Goal: Task Accomplishment & Management: Manage account settings

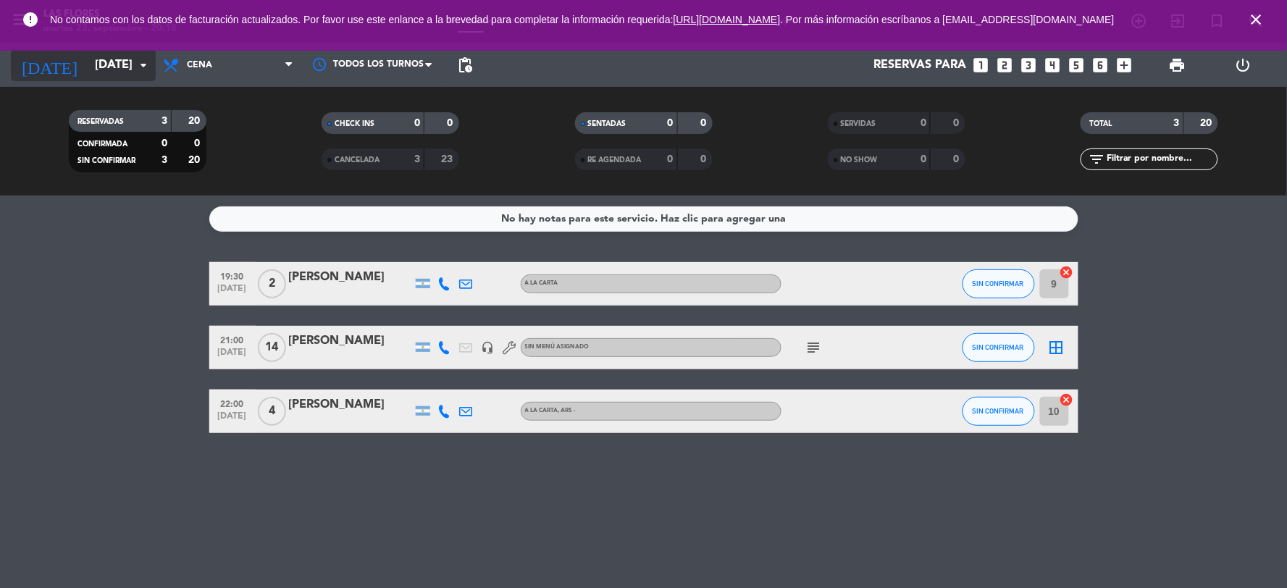
click at [146, 71] on icon "arrow_drop_down" at bounding box center [143, 65] width 17 height 17
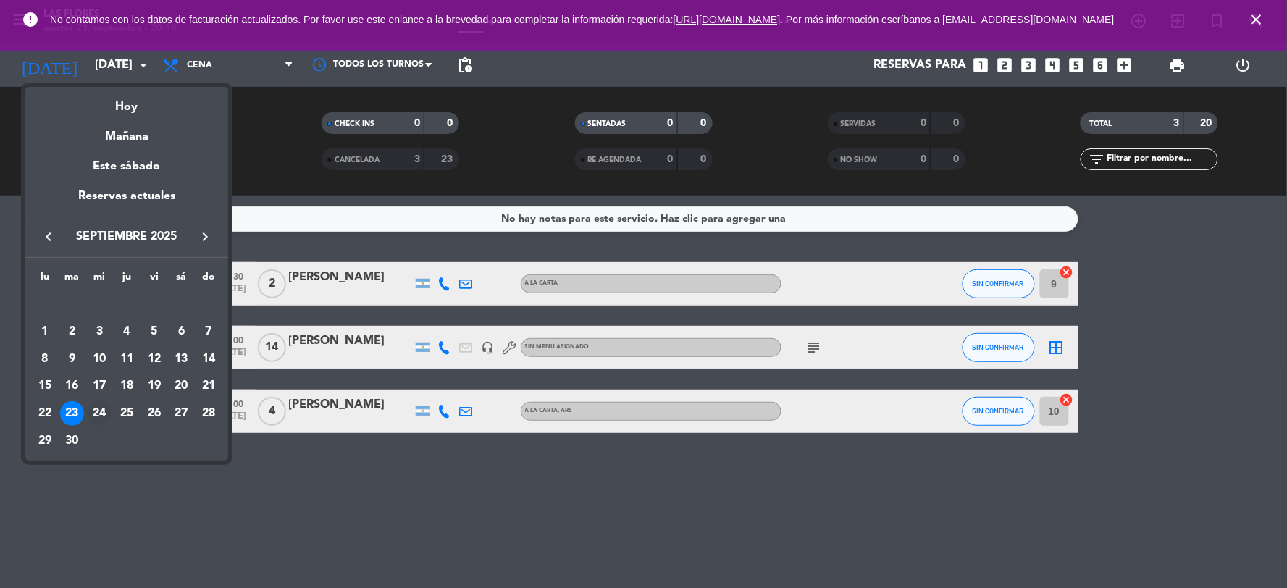
click at [91, 412] on div "24" at bounding box center [99, 413] width 25 height 25
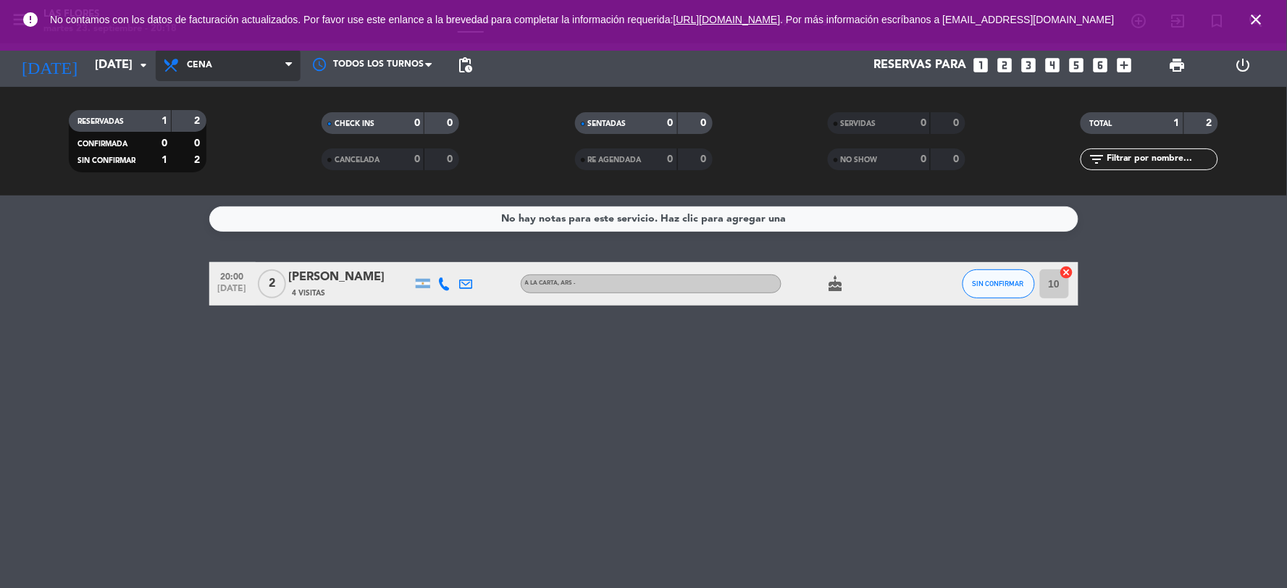
click at [252, 59] on span "Cena" at bounding box center [228, 65] width 145 height 32
click at [244, 136] on div "menu Las [PERSON_NAME][DATE] 23. septiembre - 20:18 Mis reservas Mapa de mesas …" at bounding box center [643, 98] width 1287 height 196
click at [258, 62] on span "Desayuno" at bounding box center [228, 65] width 145 height 32
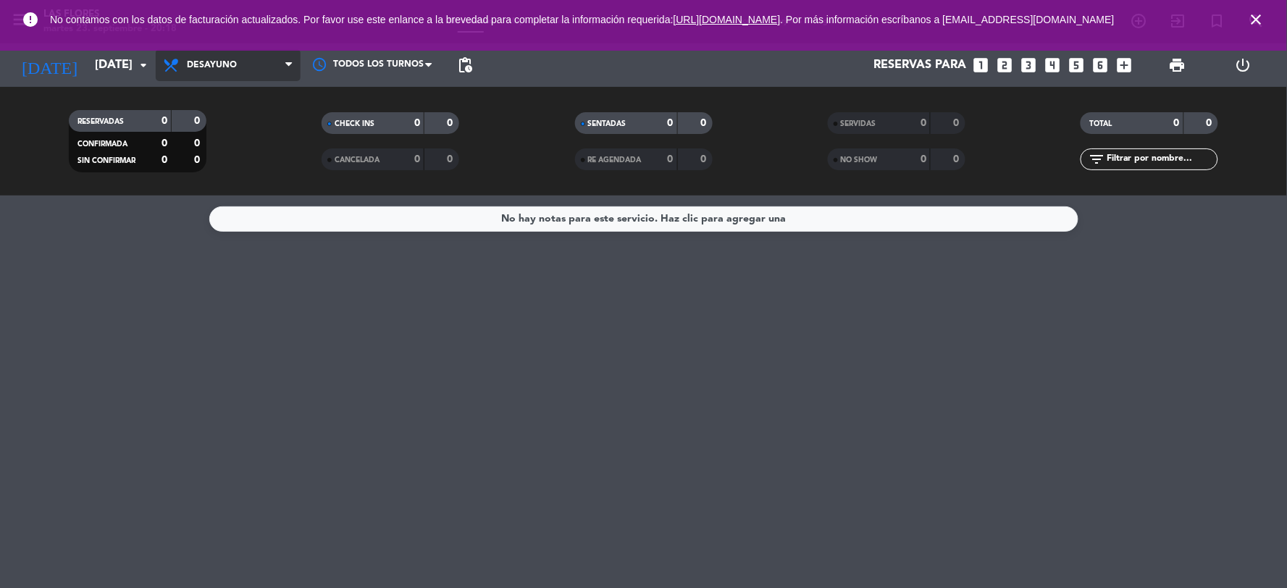
click at [262, 73] on span "Desayuno" at bounding box center [228, 65] width 145 height 32
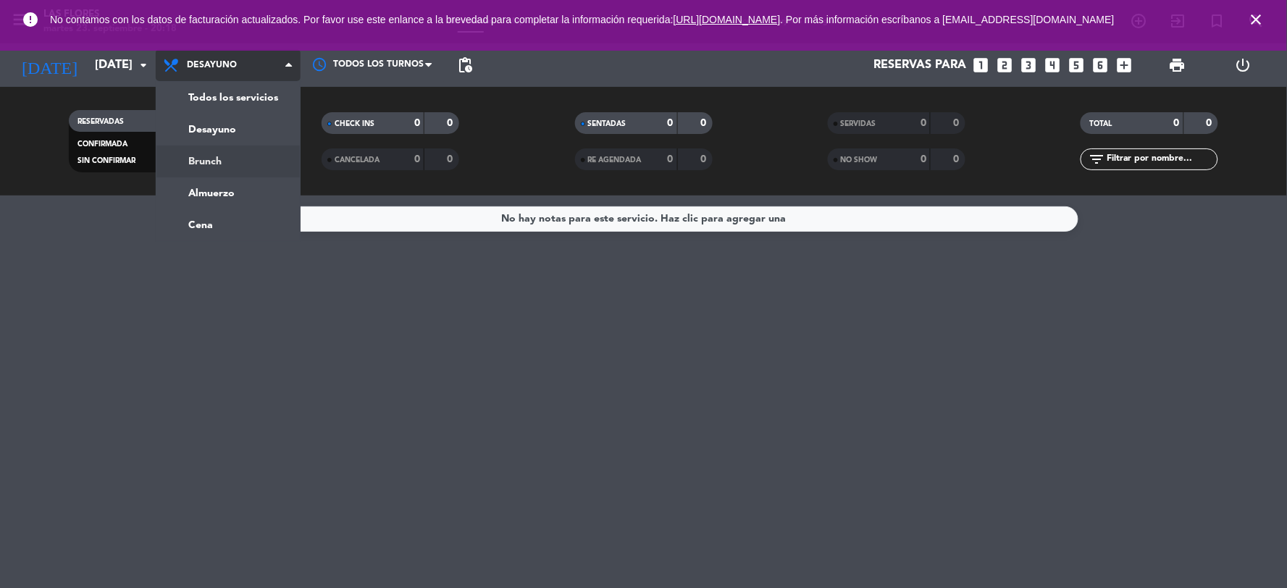
click at [245, 156] on div "menu Las [PERSON_NAME][DATE] 23. septiembre - 20:18 Mis reservas Mapa de mesas …" at bounding box center [643, 98] width 1287 height 196
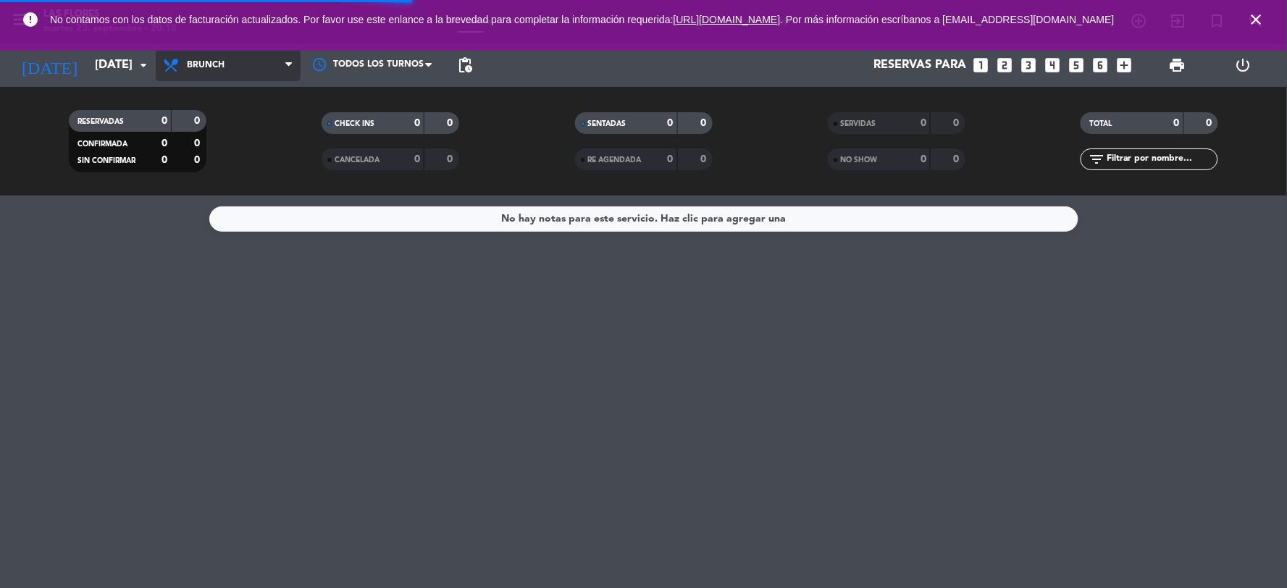
click at [248, 78] on span "Brunch" at bounding box center [228, 65] width 145 height 32
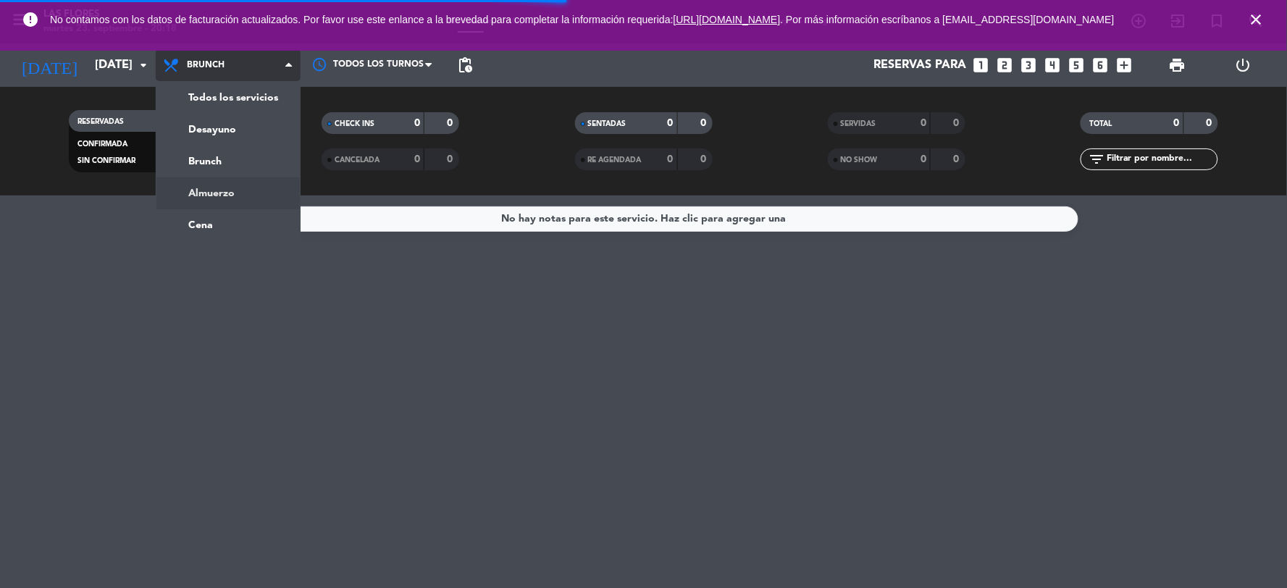
click at [225, 190] on div "menu Las [PERSON_NAME][DATE] 23. septiembre - 20:18 Mis reservas Mapa de mesas …" at bounding box center [643, 98] width 1287 height 196
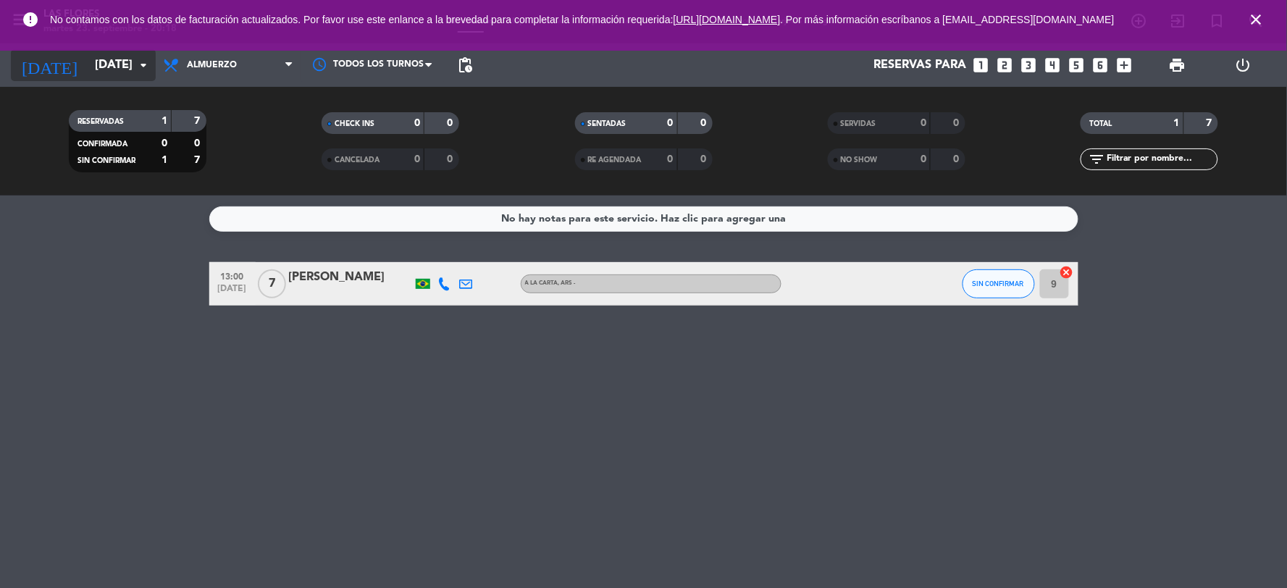
click at [120, 68] on input "[DATE]" at bounding box center [165, 65] width 154 height 28
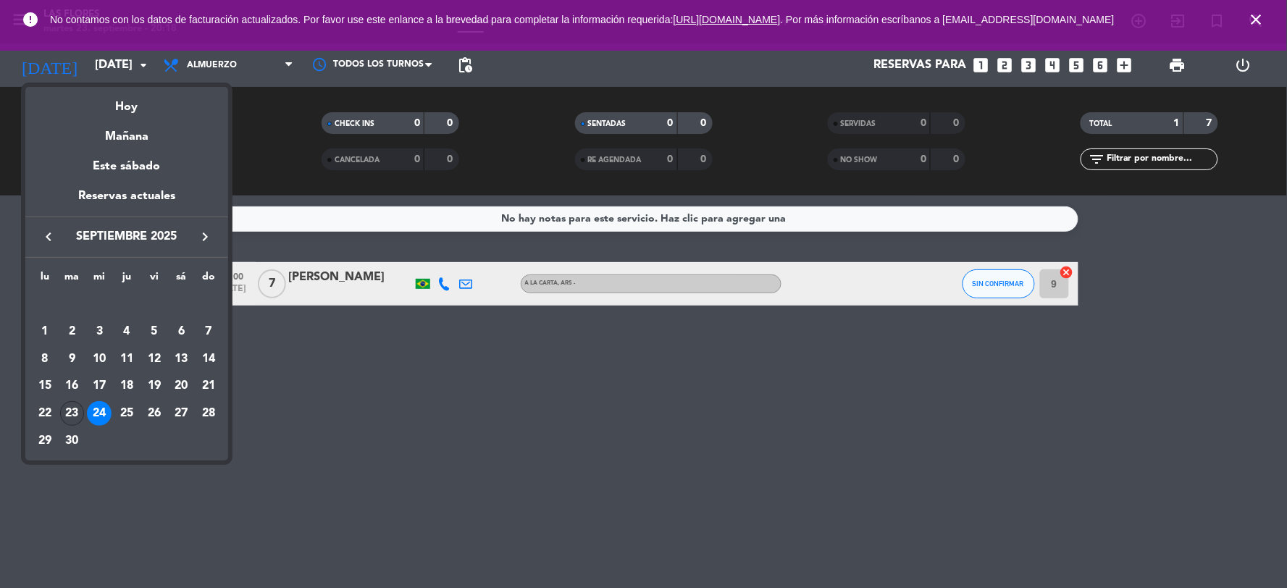
click at [78, 419] on div "23" at bounding box center [72, 413] width 25 height 25
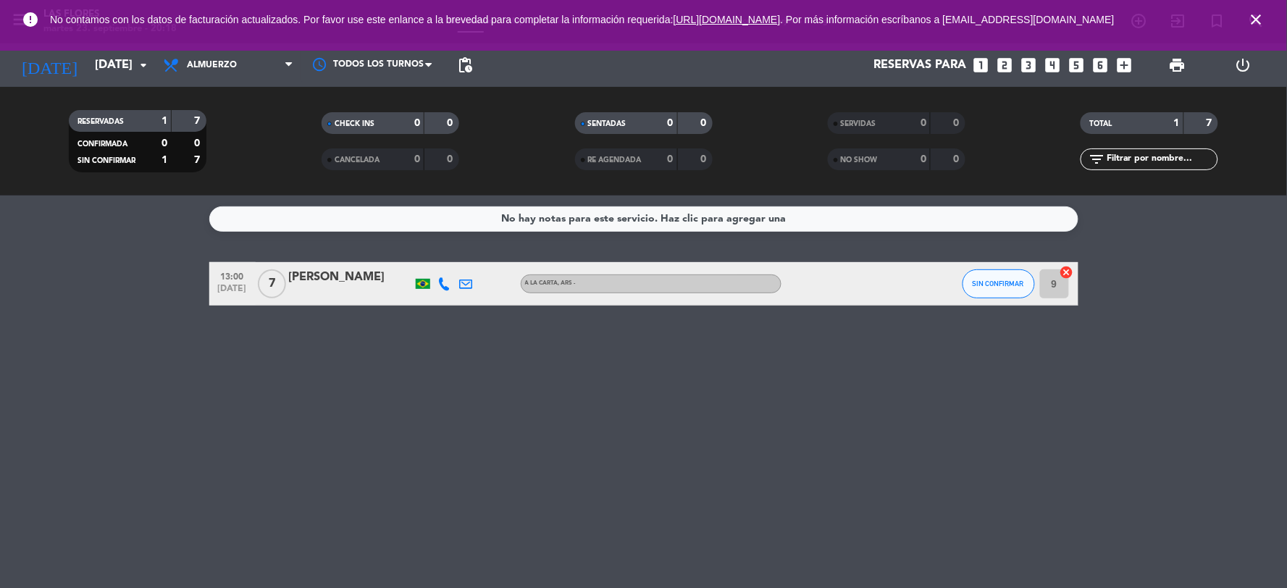
type input "[DATE]"
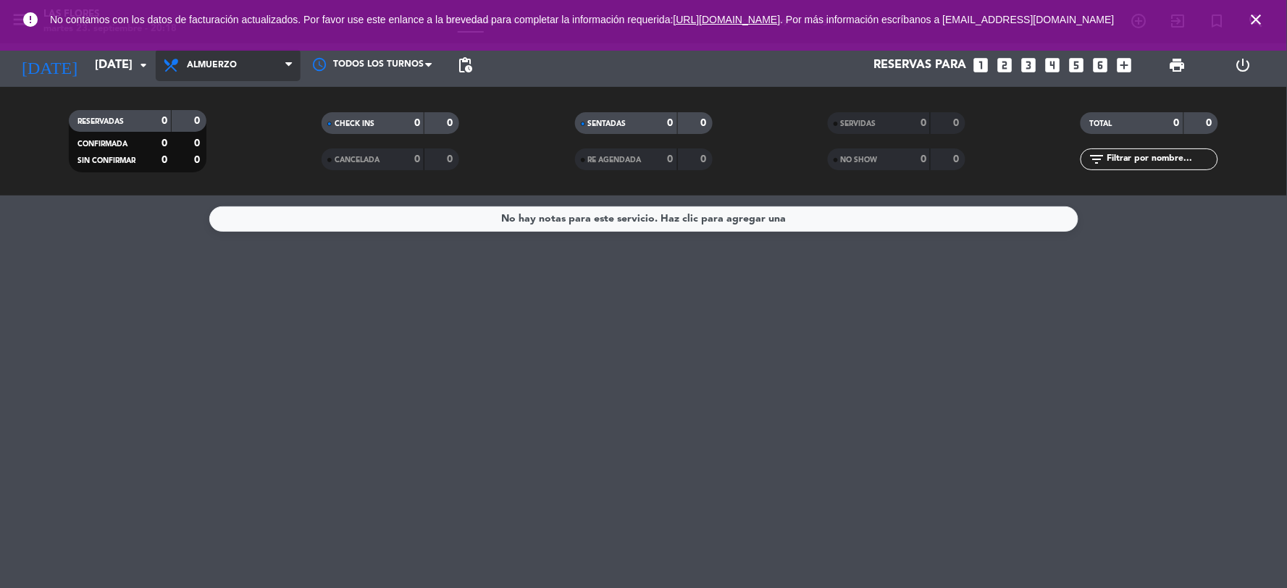
click at [205, 78] on span "Almuerzo" at bounding box center [228, 65] width 145 height 32
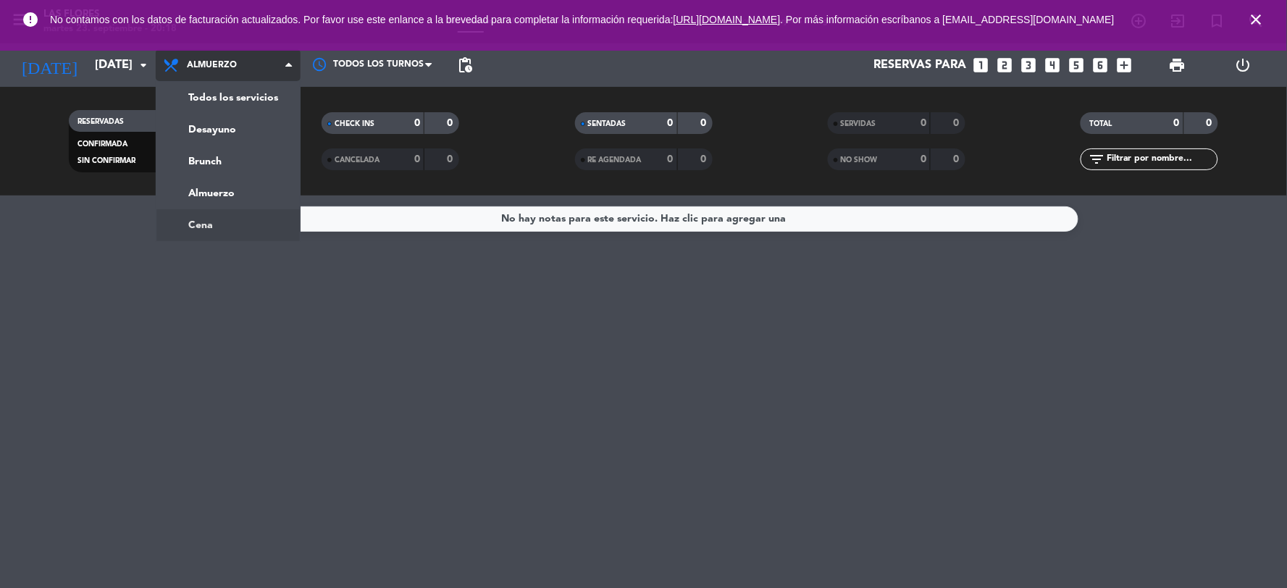
click at [254, 219] on ng-component "menu Las [PERSON_NAME][DATE] 23. septiembre - 20:18 Mis reservas Mapa de mesas …" at bounding box center [643, 294] width 1287 height 588
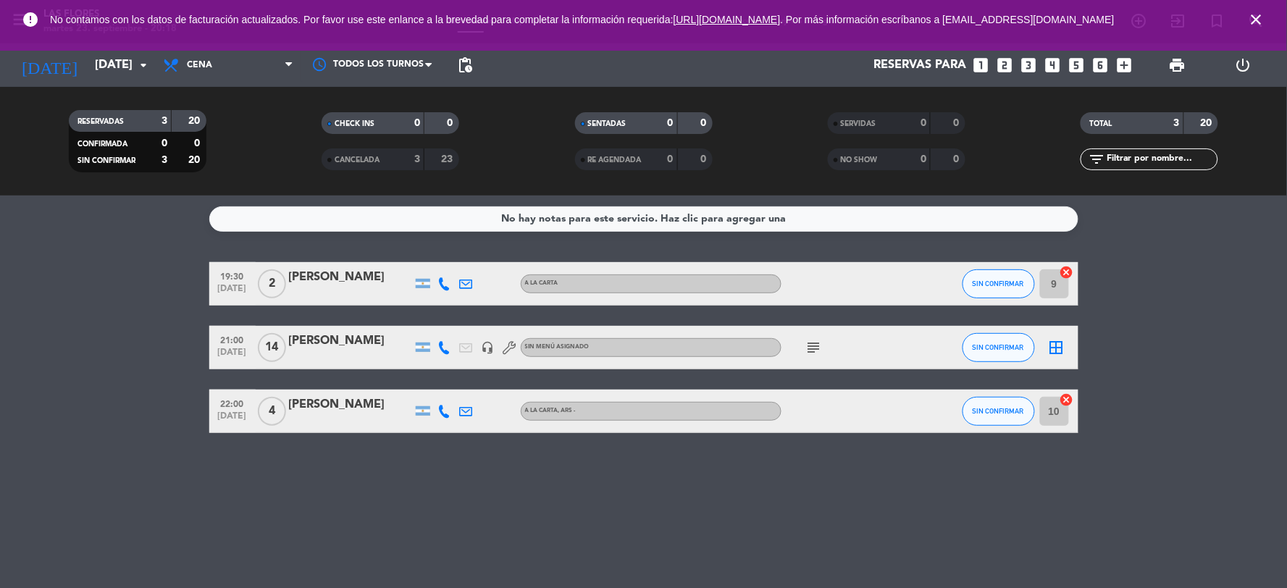
click at [823, 356] on div "subject" at bounding box center [847, 347] width 130 height 43
click at [812, 356] on icon "subject" at bounding box center [814, 347] width 17 height 17
click at [775, 469] on div "No hay notas para este servicio. Haz clic para agregar una 19:30 [DATE] 2 [PERS…" at bounding box center [643, 392] width 1287 height 393
click at [509, 374] on div "19:30 [DATE] 2 [PERSON_NAME] A LA CARTA SIN CONFIRMAR 9 cancel 21:00 [DATE] [PE…" at bounding box center [643, 347] width 869 height 171
click at [459, 454] on div "No hay notas para este servicio. Haz clic para agregar una 19:30 [DATE] 2 [PERS…" at bounding box center [643, 392] width 1287 height 393
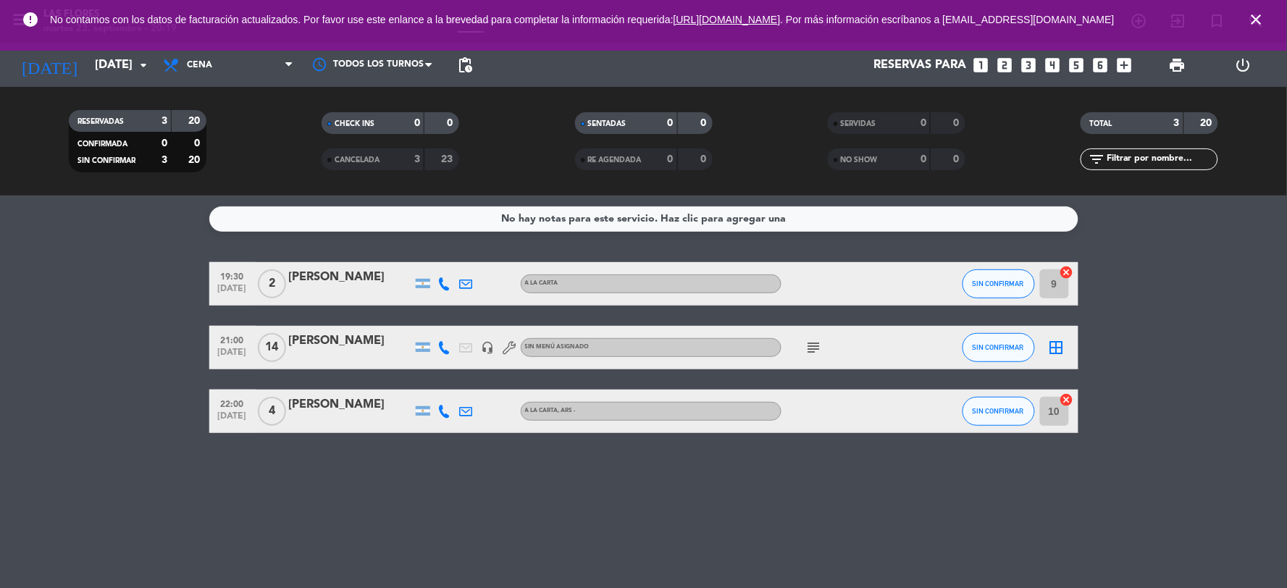
click at [299, 484] on div "No hay notas para este servicio. Haz clic para agregar una 19:30 [DATE] 2 [PERS…" at bounding box center [643, 392] width 1287 height 393
click at [232, 495] on div "No hay notas para este servicio. Haz clic para agregar una 19:30 [DATE] 2 [PERS…" at bounding box center [643, 392] width 1287 height 393
drag, startPoint x: 768, startPoint y: 428, endPoint x: 850, endPoint y: 472, distance: 93.0
click at [787, 433] on div "22:00 [DATE] 4 [PERSON_NAME] A LA CARTA , ARS - SIN CONFIRMAR 10 cancel" at bounding box center [643, 411] width 869 height 43
drag, startPoint x: 1026, startPoint y: 461, endPoint x: 1056, endPoint y: 445, distance: 34.3
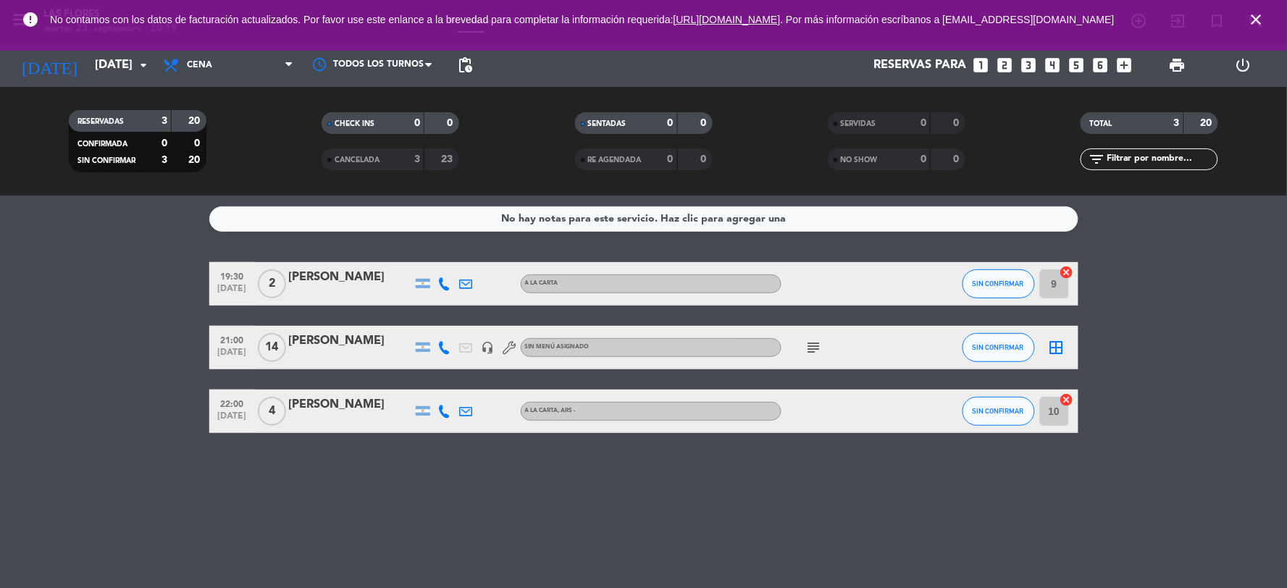
click at [1035, 455] on div "No hay notas para este servicio. Haz clic para agregar una 19:30 [DATE] 2 [PERS…" at bounding box center [643, 392] width 1287 height 393
click at [1159, 359] on bookings-row "19:30 [DATE] 2 [PERSON_NAME] A LA CARTA SIN CONFIRMAR 9 cancel 21:00 [DATE] [PE…" at bounding box center [643, 347] width 1287 height 171
click at [1095, 459] on div "No hay notas para este servicio. Haz clic para agregar una 19:30 [DATE] 2 [PERS…" at bounding box center [643, 392] width 1287 height 393
click at [436, 543] on div "No hay notas para este servicio. Haz clic para agregar una 19:30 [DATE] 2 [PERS…" at bounding box center [643, 392] width 1287 height 393
click at [90, 546] on div "No hay notas para este servicio. Haz clic para agregar una 19:30 [DATE] 2 [PERS…" at bounding box center [643, 392] width 1287 height 393
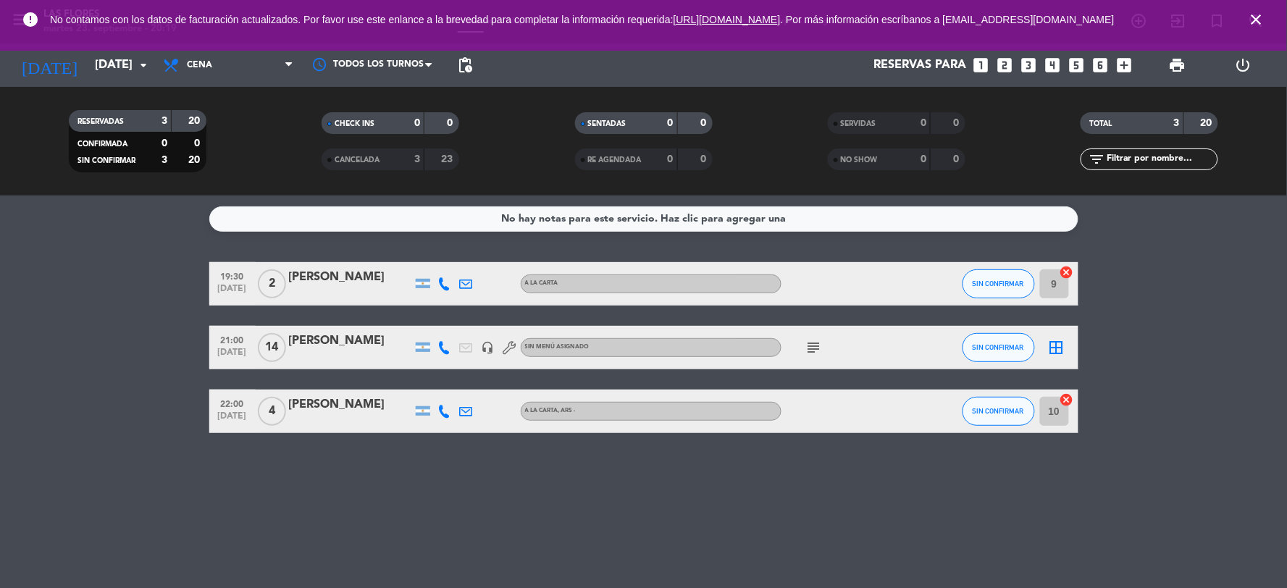
click at [89, 367] on bookings-row "19:30 [DATE] 2 [PERSON_NAME] A LA CARTA SIN CONFIRMAR 9 cancel 21:00 [DATE] [PE…" at bounding box center [643, 347] width 1287 height 171
click at [140, 212] on service-notes "No hay notas para este servicio. Haz clic para agregar una" at bounding box center [643, 218] width 1287 height 25
click at [135, 286] on bookings-row "19:30 [DATE] 2 [PERSON_NAME] A LA CARTA SIN CONFIRMAR 9 cancel 21:00 [DATE] [PE…" at bounding box center [643, 347] width 1287 height 171
click at [119, 418] on bookings-row "19:30 [DATE] 2 [PERSON_NAME] A LA CARTA SIN CONFIRMAR 9 cancel 21:00 [DATE] [PE…" at bounding box center [643, 347] width 1287 height 171
click at [701, 461] on div "No hay notas para este servicio. Haz clic para agregar una 19:30 [DATE] 2 [PERS…" at bounding box center [643, 392] width 1287 height 393
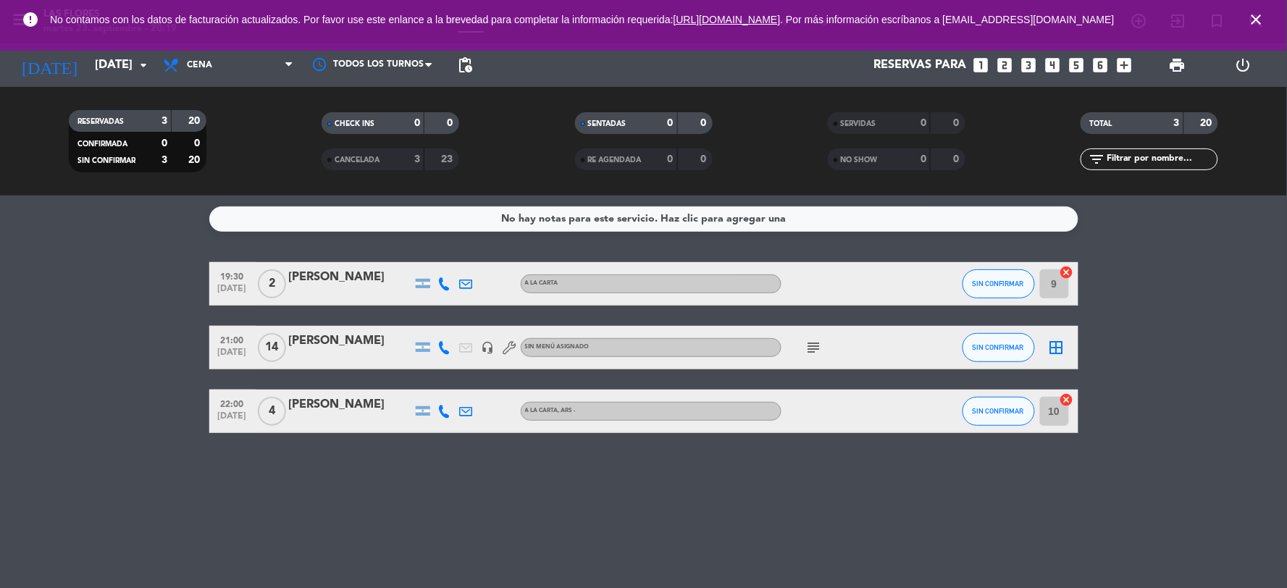
drag, startPoint x: 1216, startPoint y: 249, endPoint x: 1208, endPoint y: 285, distance: 36.9
click at [1217, 248] on div "No hay notas para este servicio. Haz clic para agregar una 19:30 [DATE] 2 [PERS…" at bounding box center [643, 392] width 1287 height 393
drag, startPoint x: 1220, startPoint y: 343, endPoint x: 1213, endPoint y: 298, distance: 45.5
click at [1219, 314] on bookings-row "19:30 [DATE] 2 [PERSON_NAME] A LA CARTA SIN CONFIRMAR 9 cancel 21:00 [DATE] [PE…" at bounding box center [643, 347] width 1287 height 171
